Goal: Task Accomplishment & Management: Manage account settings

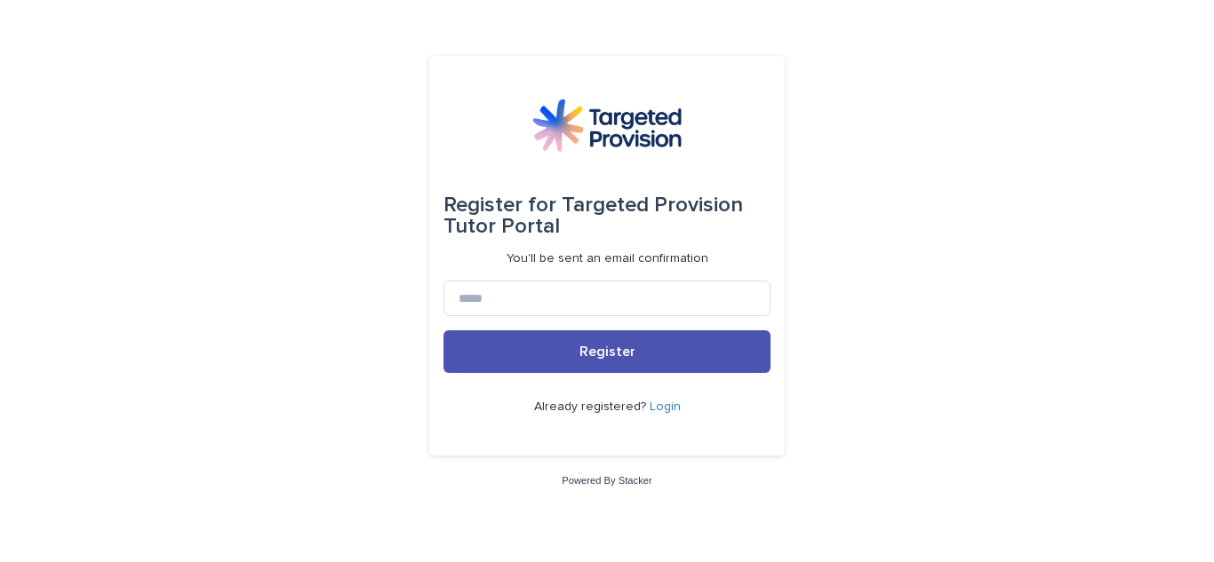
click at [658, 413] on link "Login" at bounding box center [664, 407] width 31 height 12
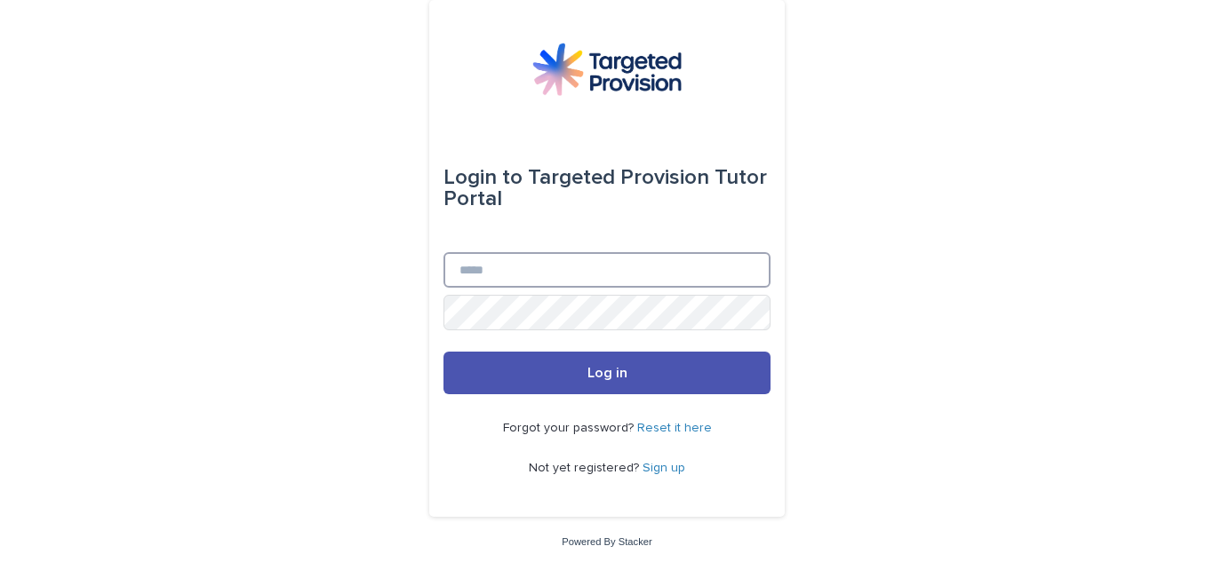
click at [509, 273] on input "Email" at bounding box center [606, 270] width 327 height 36
type input "**********"
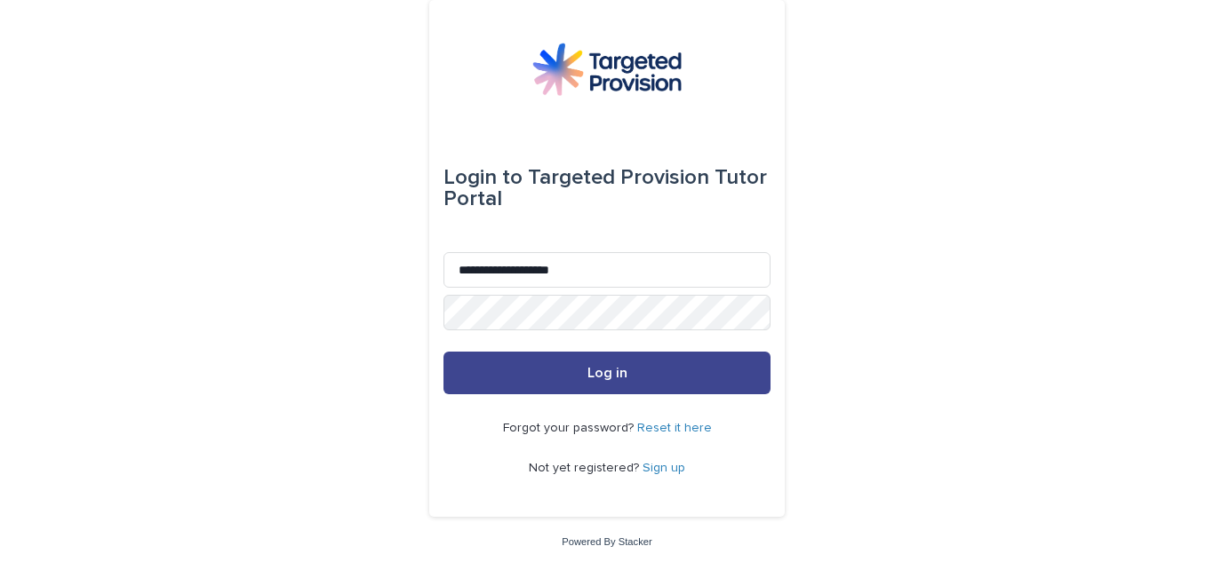
click at [599, 368] on span "Log in" at bounding box center [607, 373] width 40 height 14
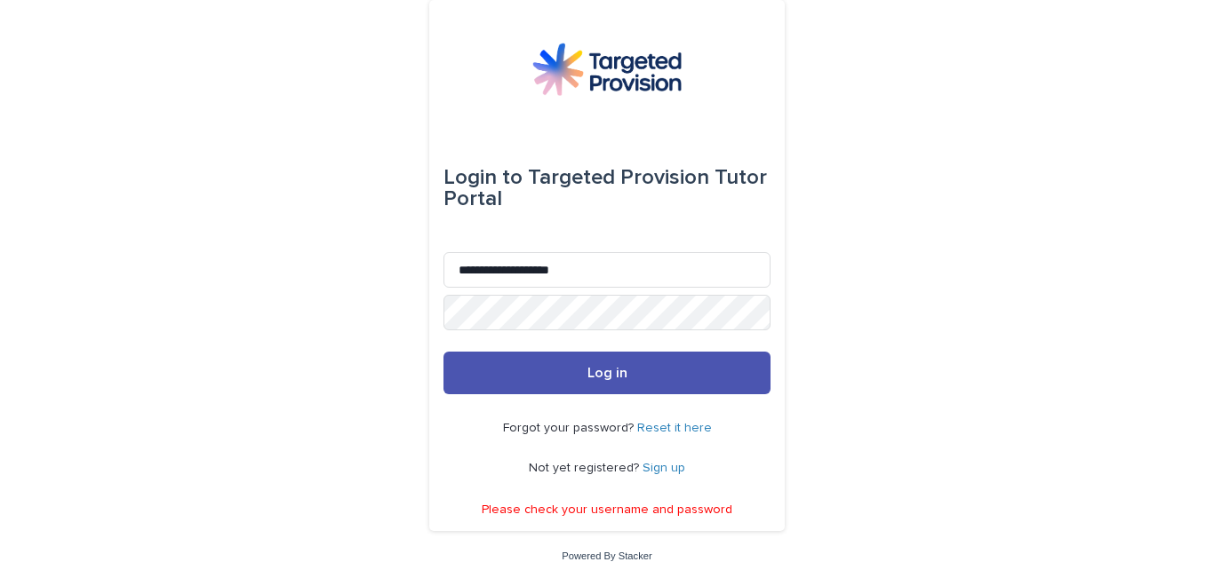
click at [672, 428] on link "Reset it here" at bounding box center [674, 428] width 75 height 12
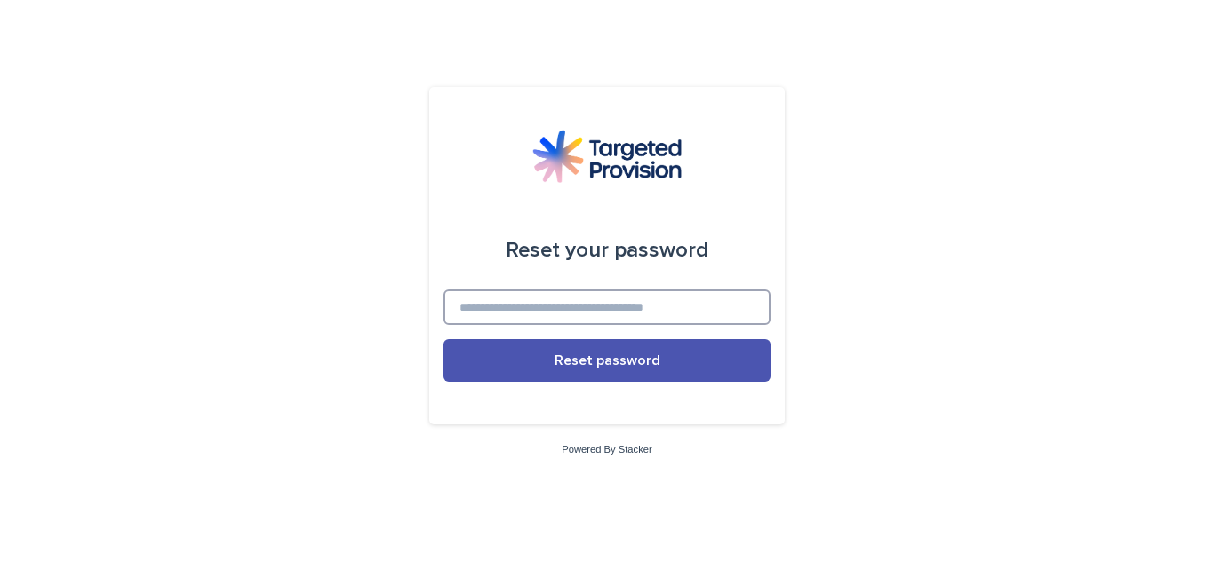
click at [564, 304] on input at bounding box center [606, 308] width 327 height 36
type input "*"
click at [508, 315] on input at bounding box center [606, 308] width 327 height 36
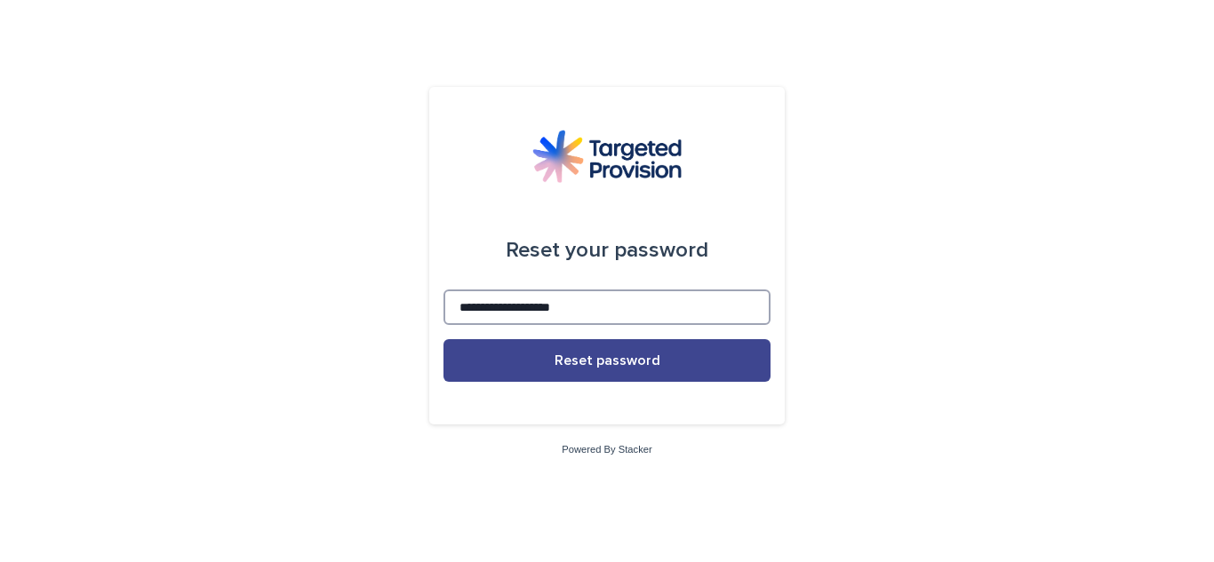
type input "**********"
click at [601, 357] on span "Reset password" at bounding box center [607, 361] width 106 height 14
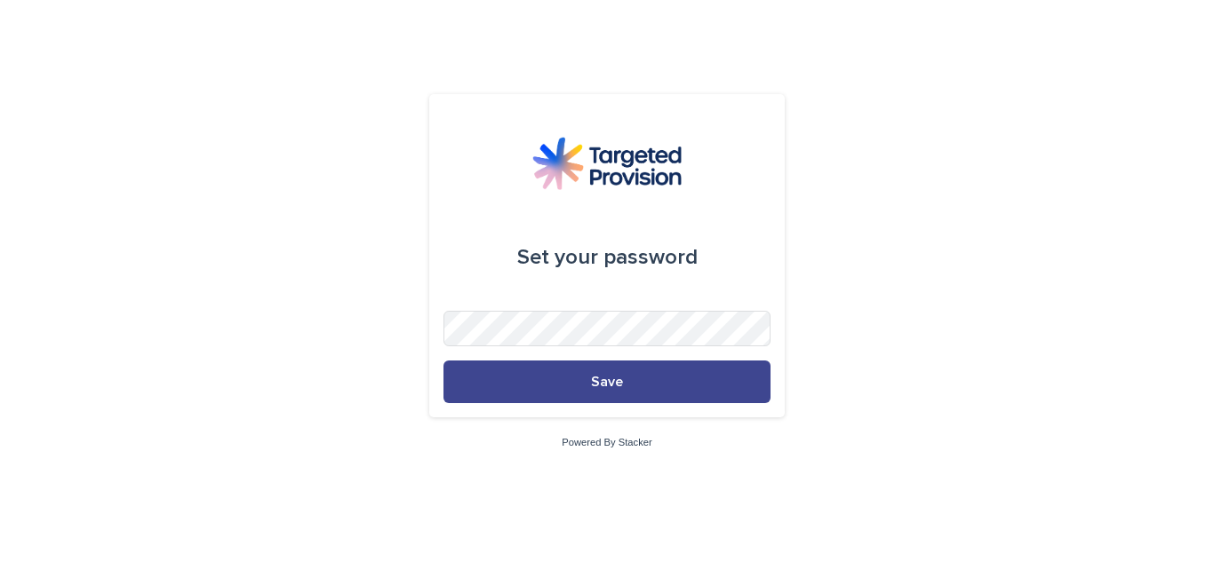
click at [609, 384] on span "Save" at bounding box center [607, 382] width 32 height 14
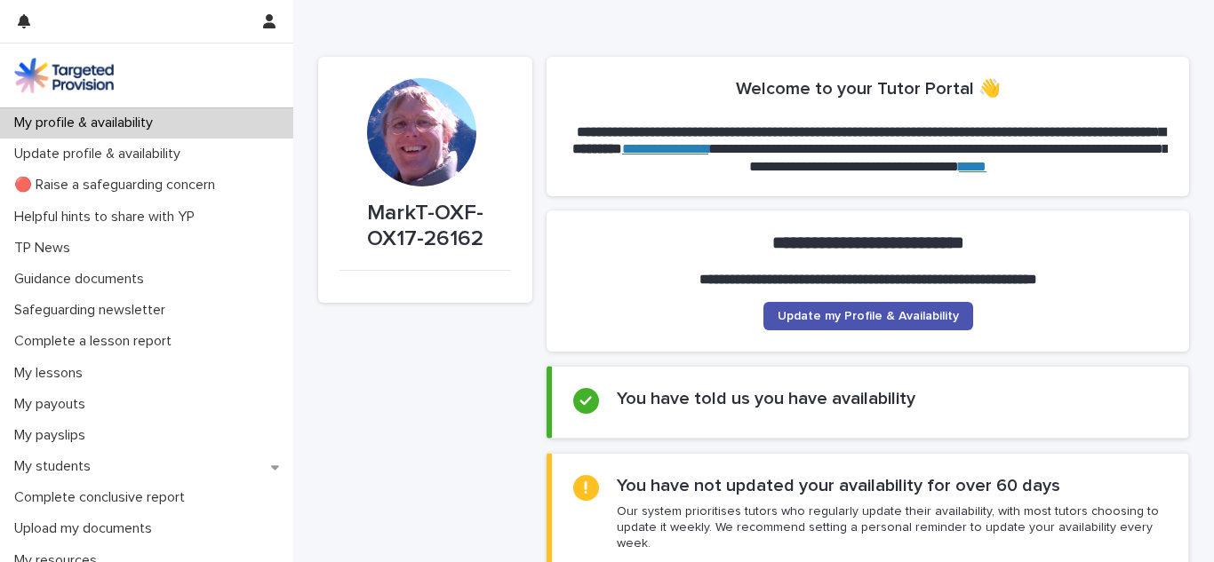
scroll to position [96, 0]
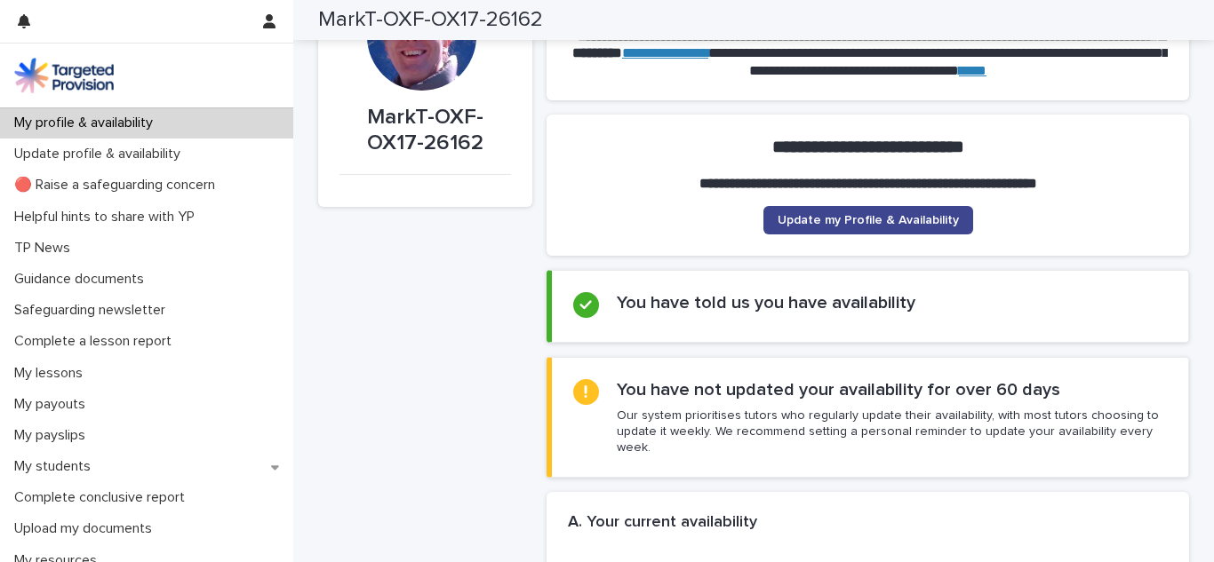
click at [853, 218] on span "Update my Profile & Availability" at bounding box center [867, 220] width 181 height 12
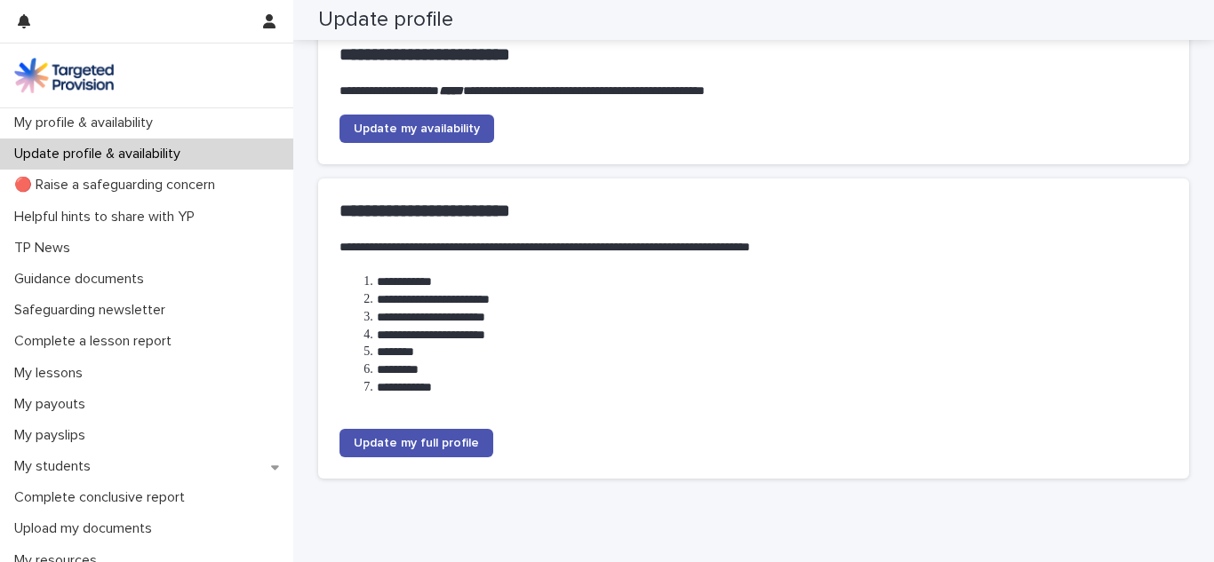
scroll to position [211, 0]
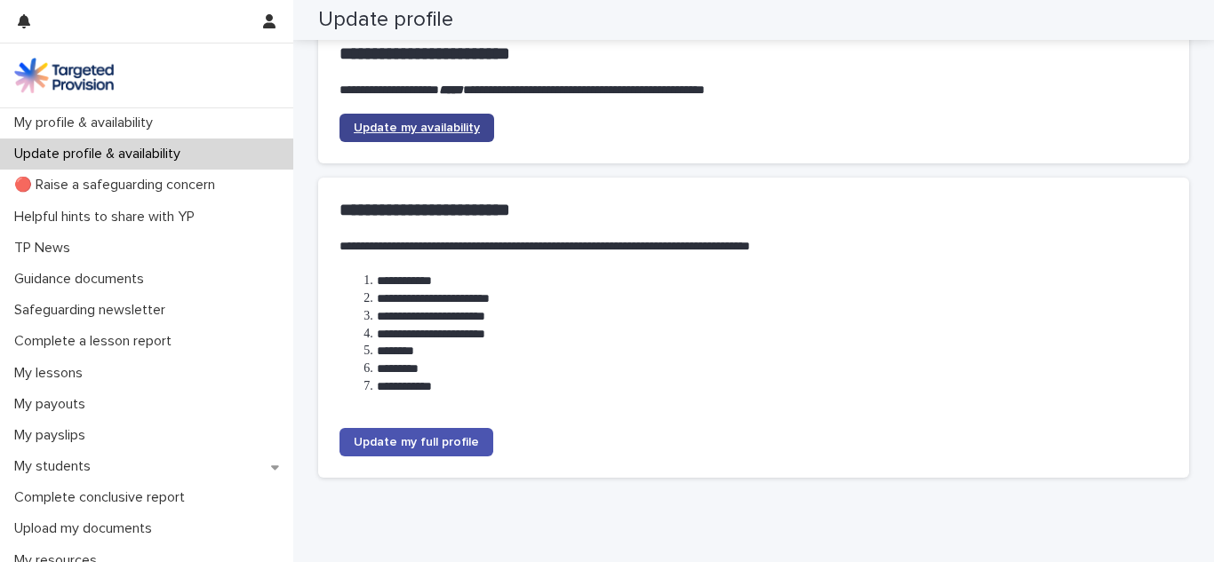
click at [392, 135] on link "Update my availability" at bounding box center [416, 128] width 155 height 28
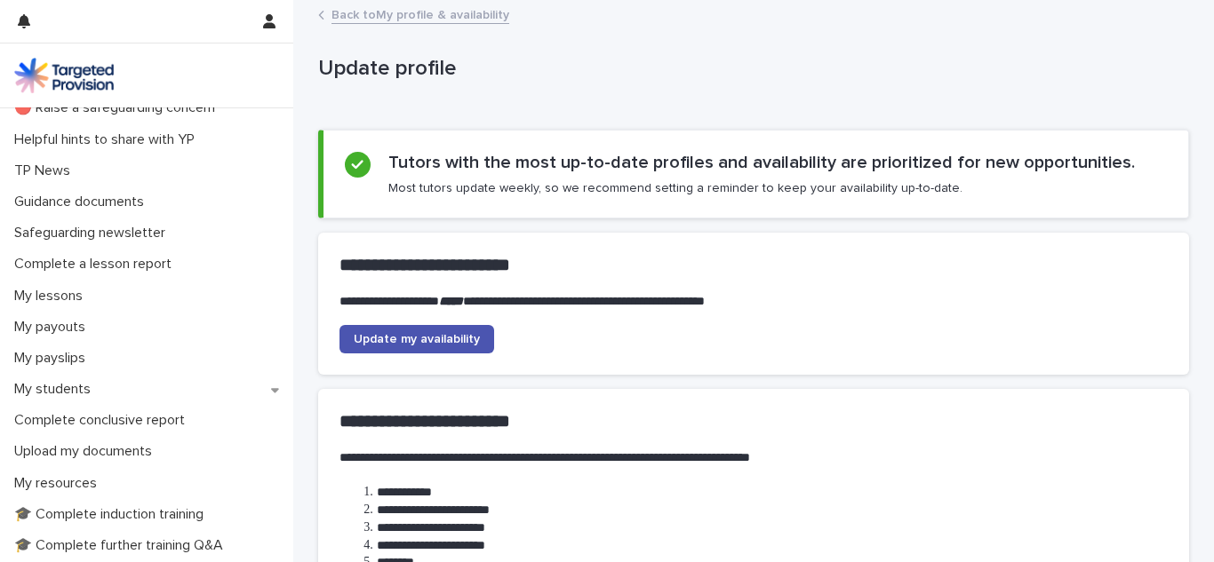
scroll to position [0, 0]
